Goal: Check status: Check status

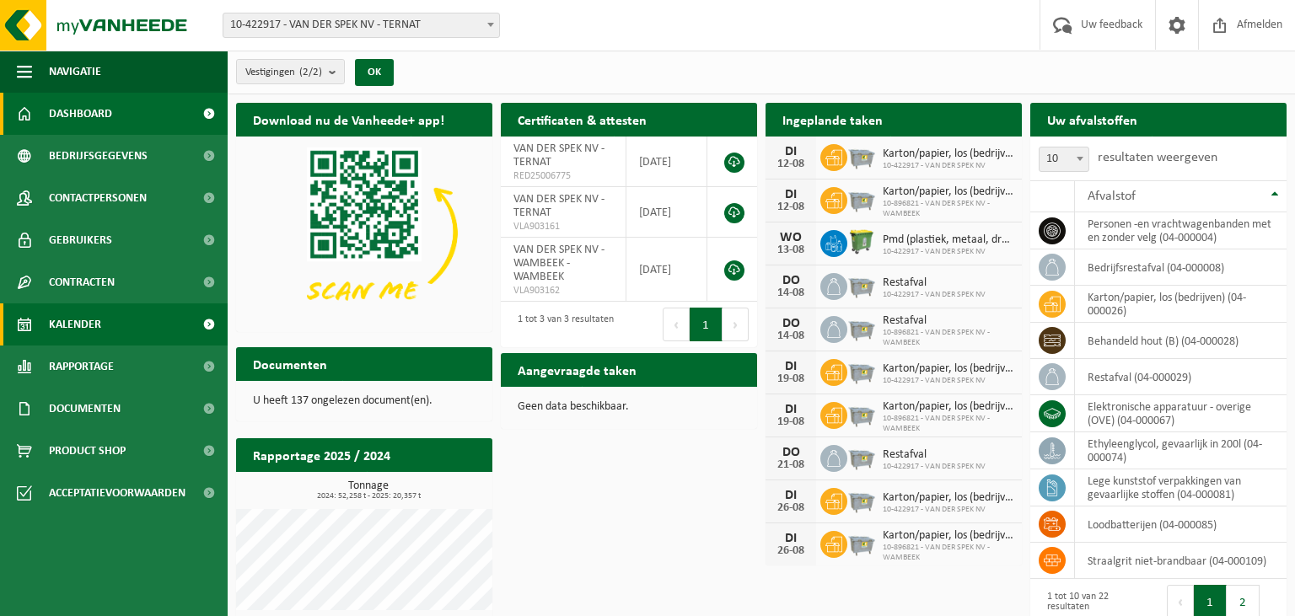
click at [92, 336] on span "Kalender" at bounding box center [75, 325] width 52 height 42
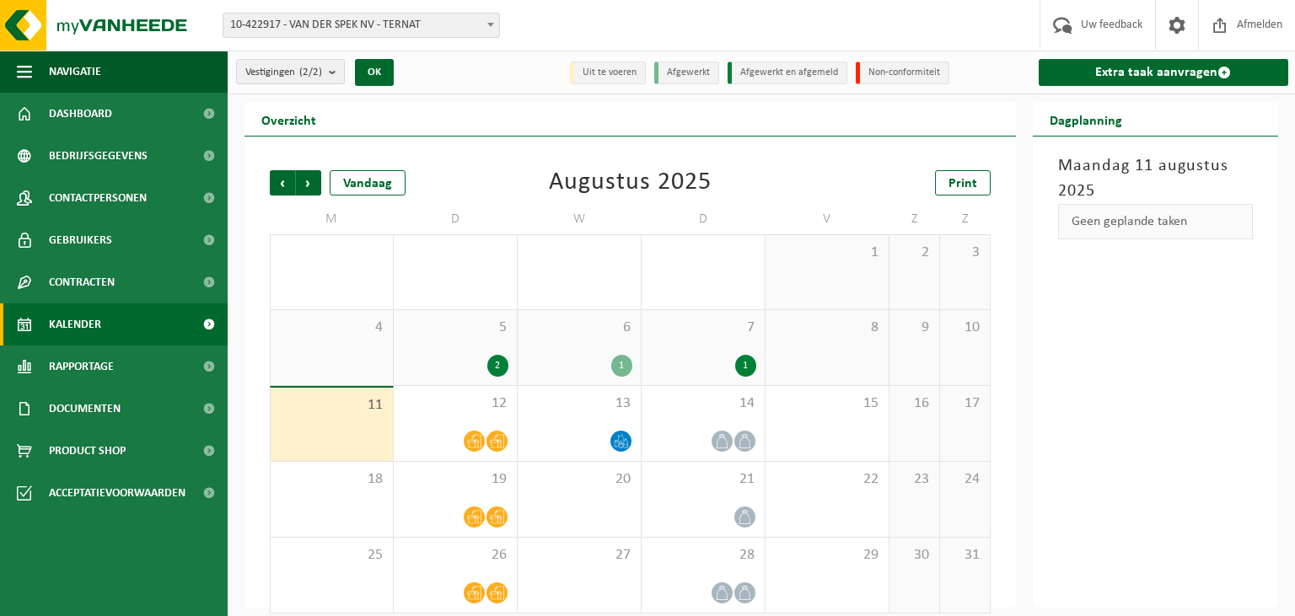
click at [374, 22] on span "10-422917 - VAN DER SPEK NV - TERNAT" at bounding box center [361, 25] width 276 height 24
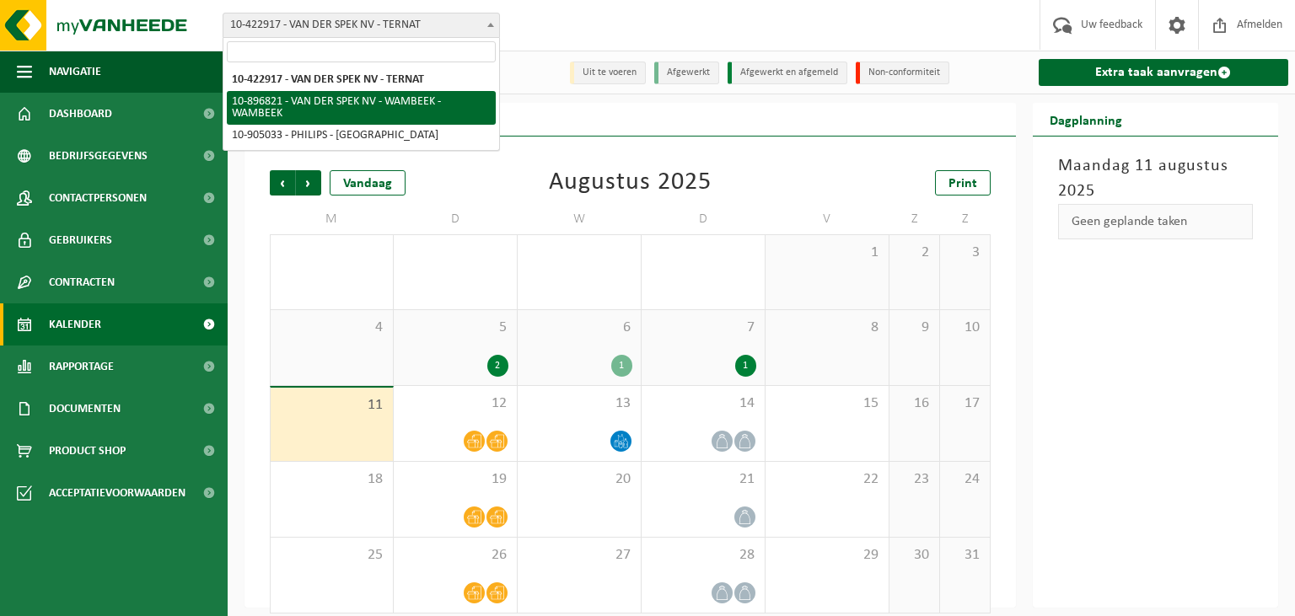
select select "119552"
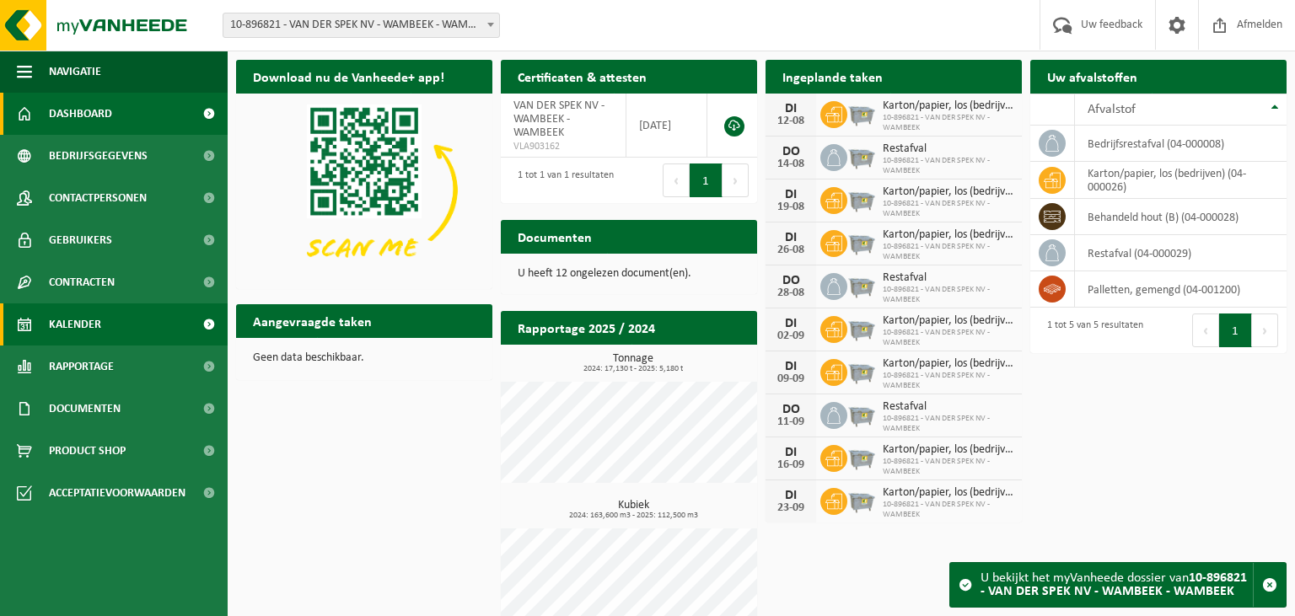
click at [100, 325] on span "Kalender" at bounding box center [75, 325] width 52 height 42
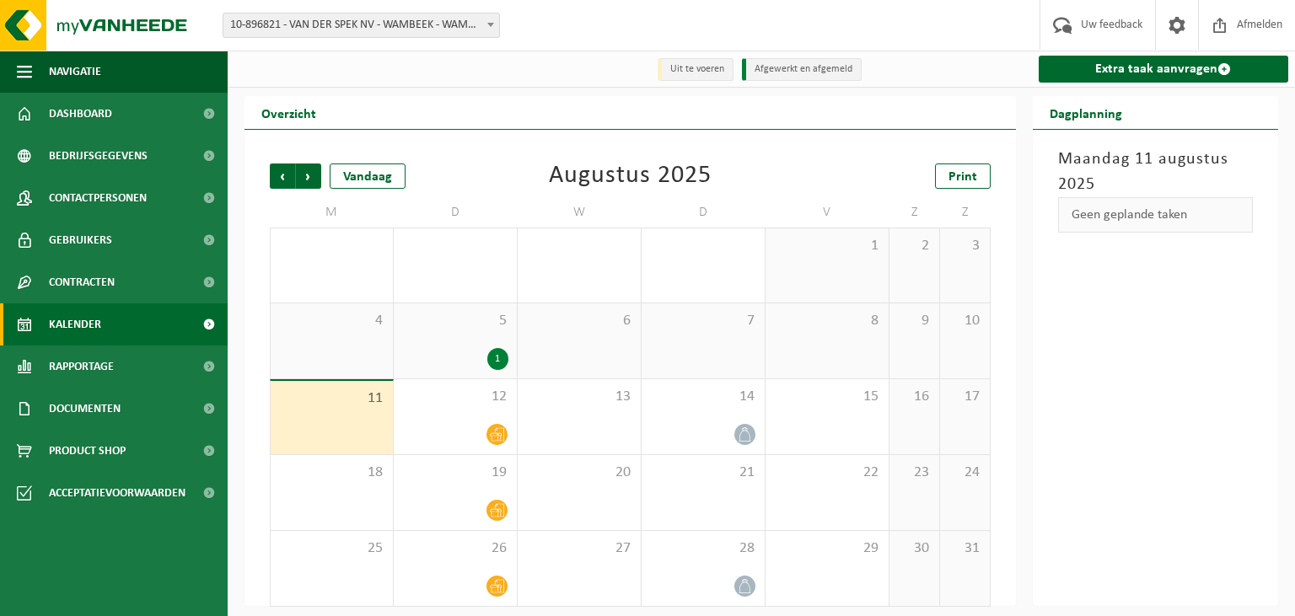
scroll to position [8, 0]
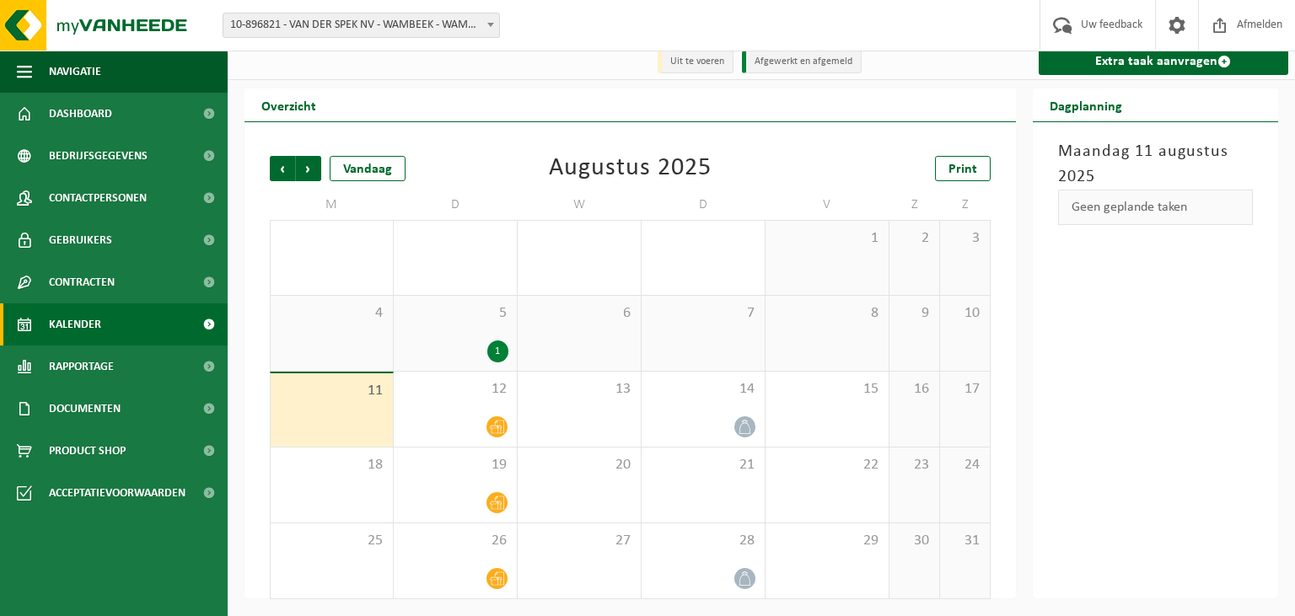
click at [697, 341] on div "7" at bounding box center [703, 333] width 123 height 75
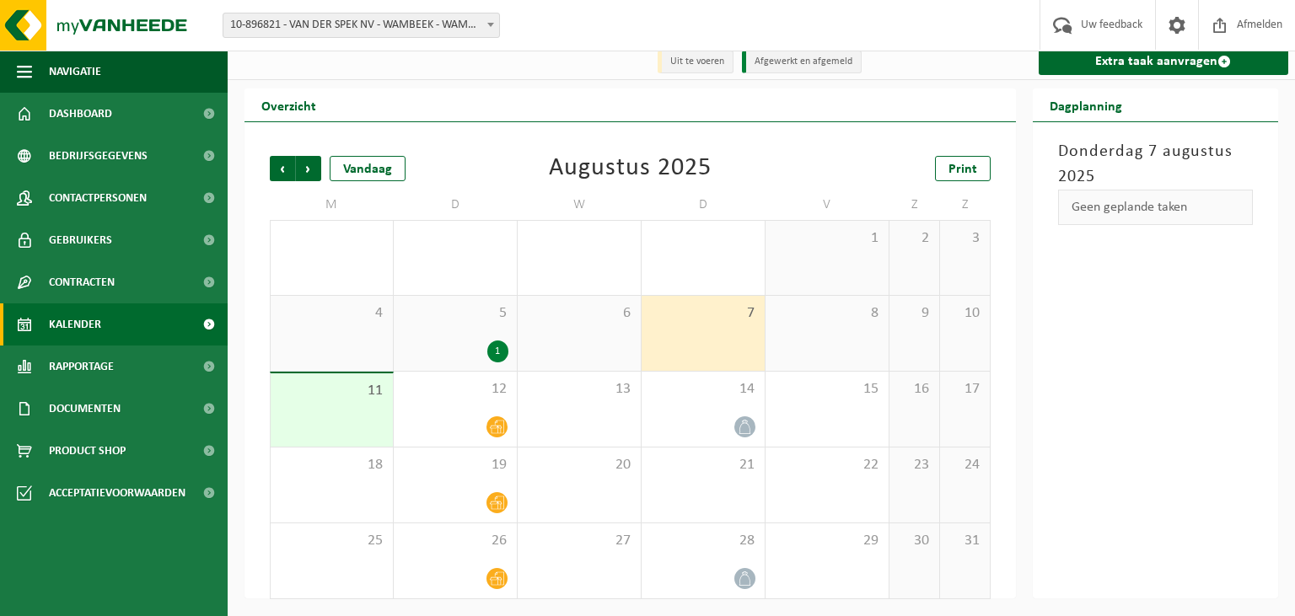
click at [464, 337] on div "5 1" at bounding box center [455, 333] width 123 height 75
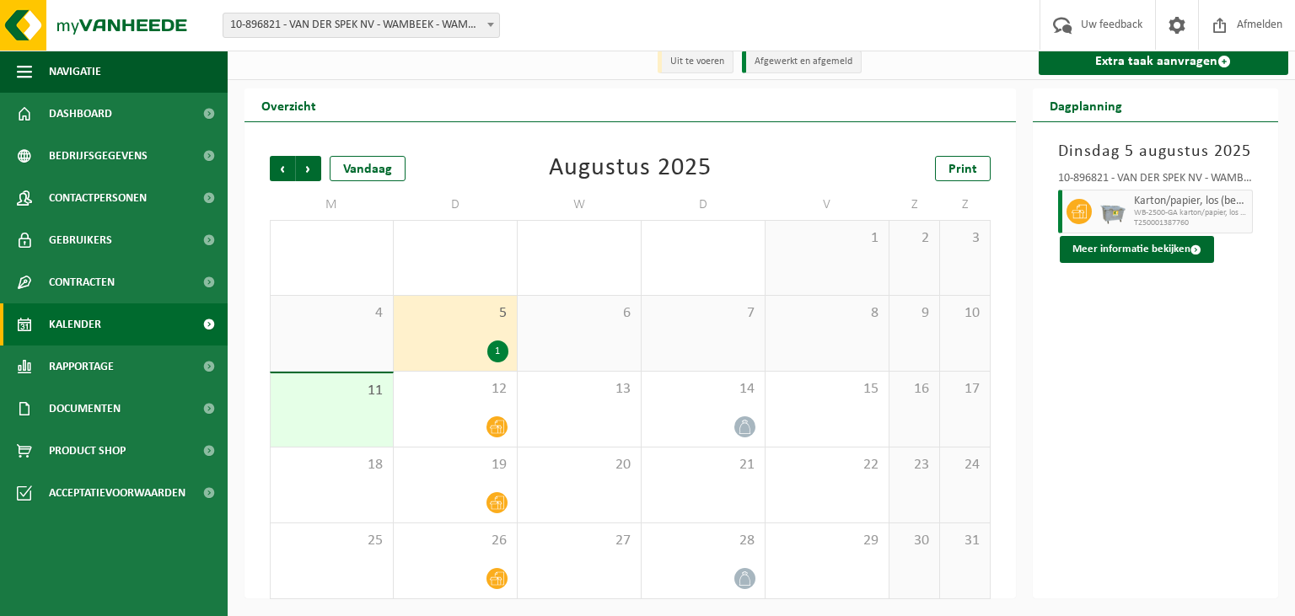
click at [673, 337] on div "7" at bounding box center [703, 333] width 123 height 75
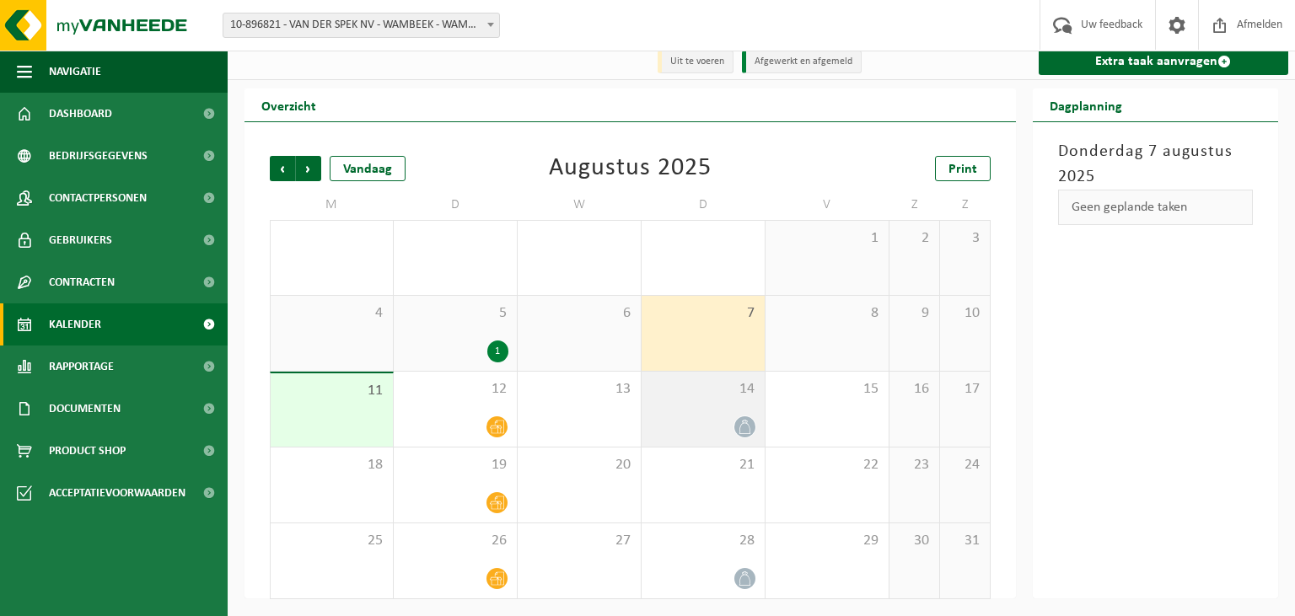
click at [687, 385] on span "14" at bounding box center [703, 389] width 106 height 19
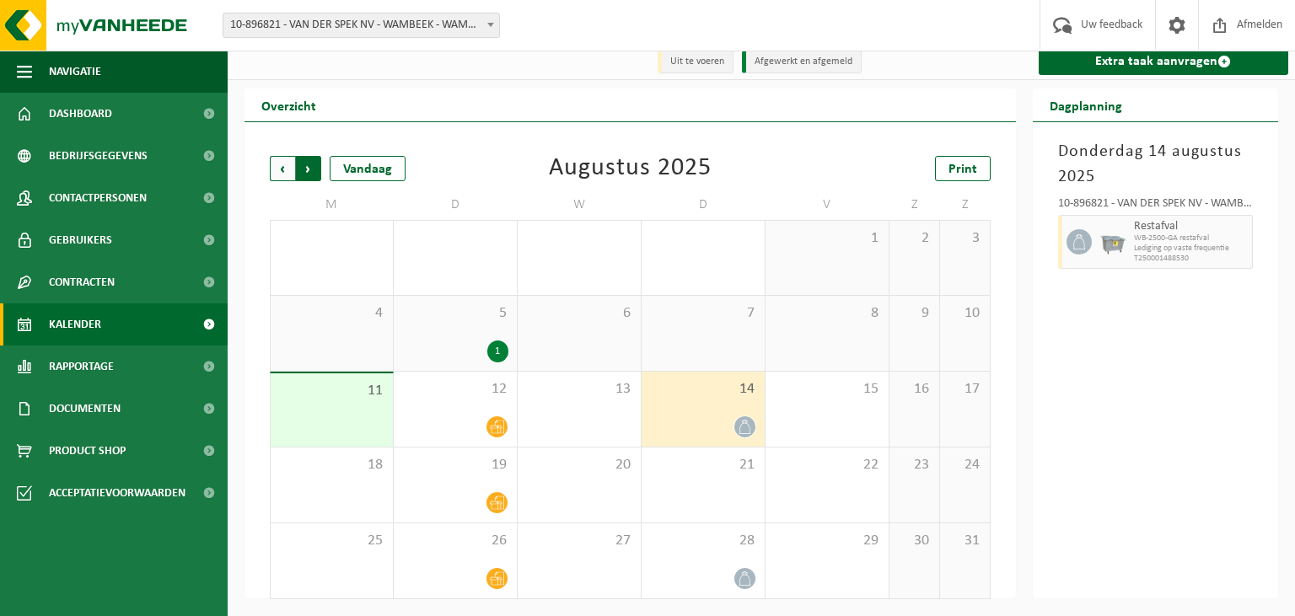
click at [279, 171] on span "Vorige" at bounding box center [282, 168] width 25 height 25
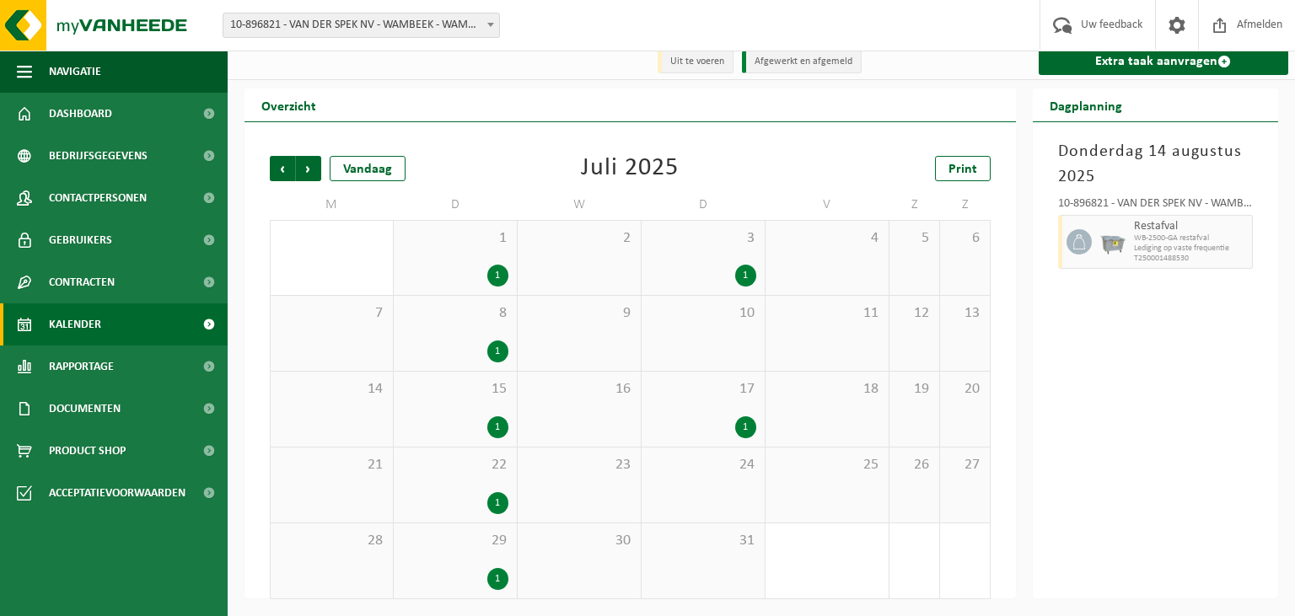
click at [727, 410] on div "17 1" at bounding box center [703, 409] width 123 height 75
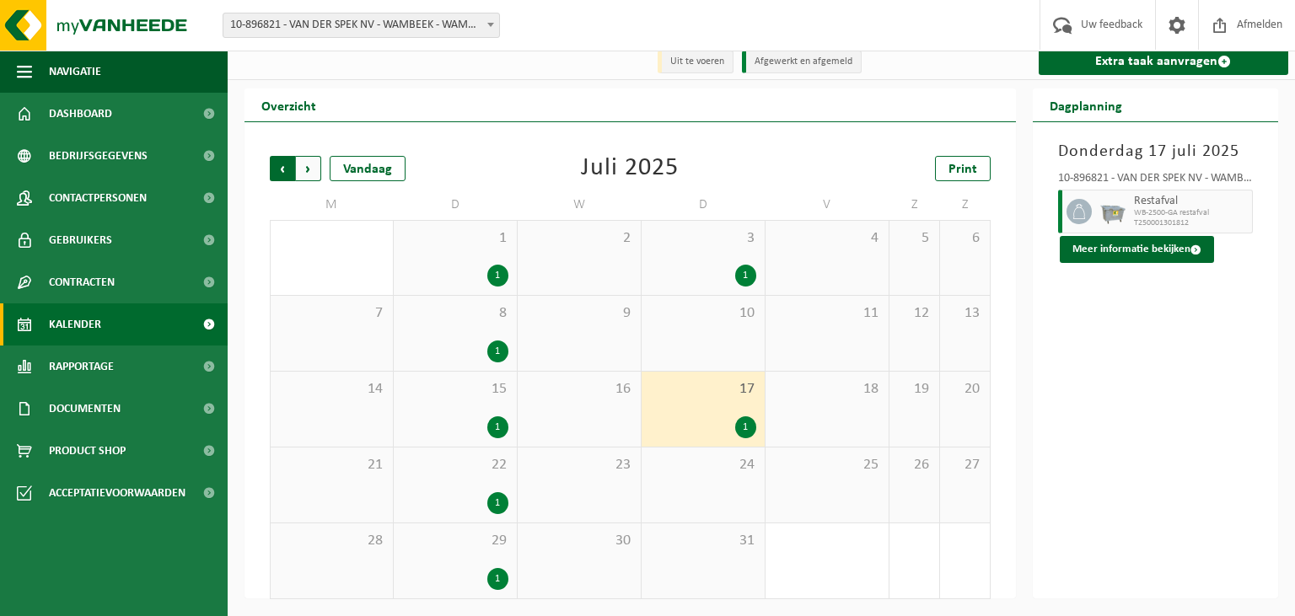
click at [316, 168] on span "Volgende" at bounding box center [308, 168] width 25 height 25
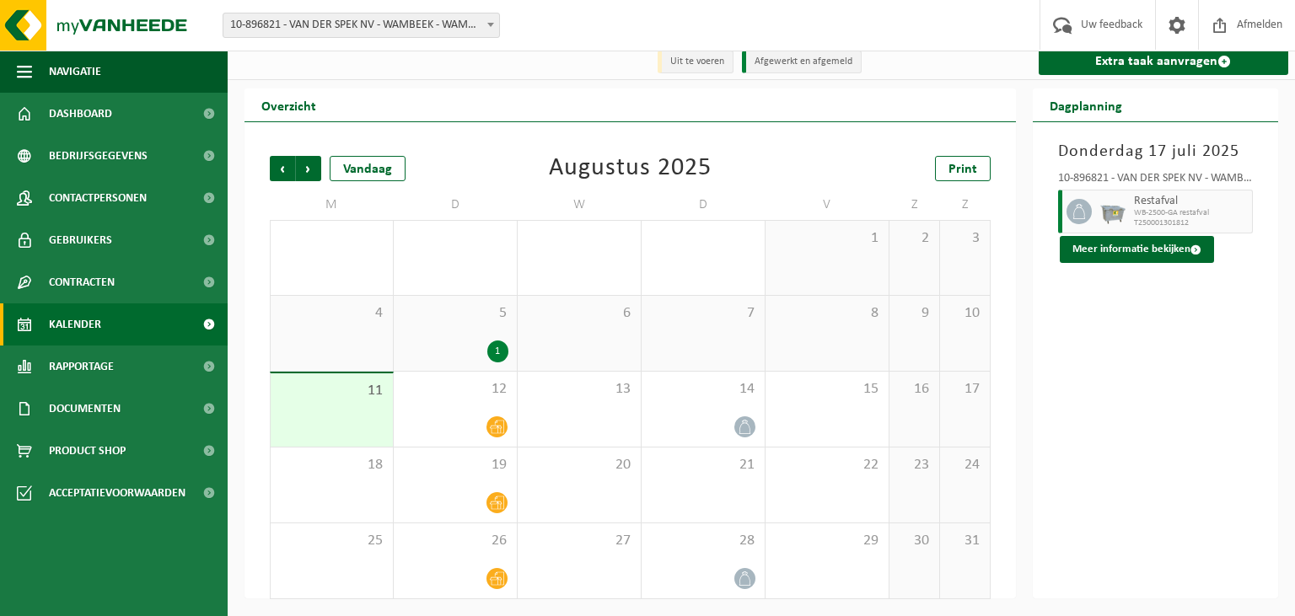
drag, startPoint x: 908, startPoint y: 525, endPoint x: 901, endPoint y: 540, distance: 16.2
click at [909, 525] on div "30" at bounding box center [915, 561] width 50 height 75
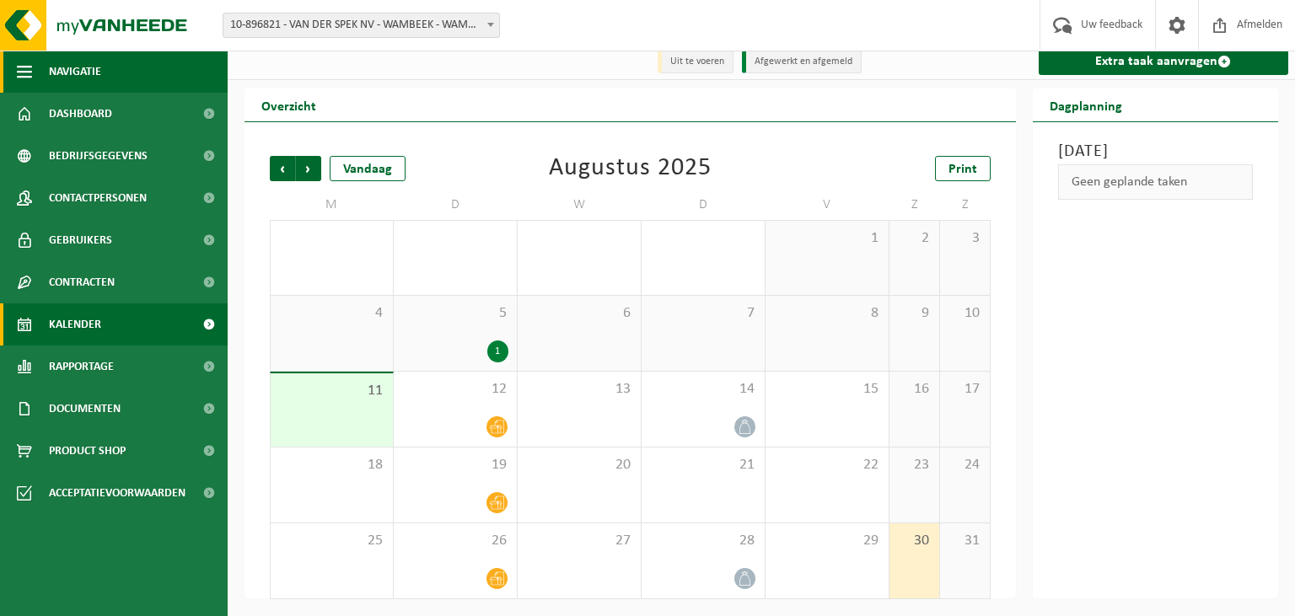
click at [46, 65] on button "Navigatie" at bounding box center [114, 72] width 228 height 42
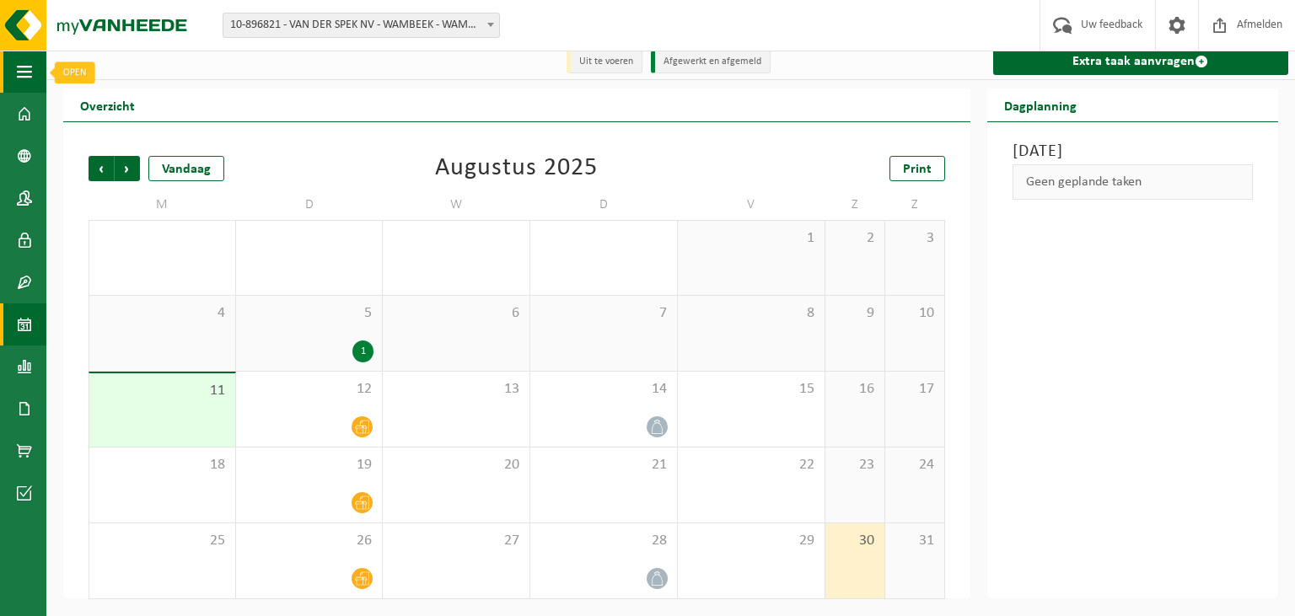
click at [29, 68] on span "button" at bounding box center [24, 72] width 15 height 42
